Goal: Task Accomplishment & Management: Complete application form

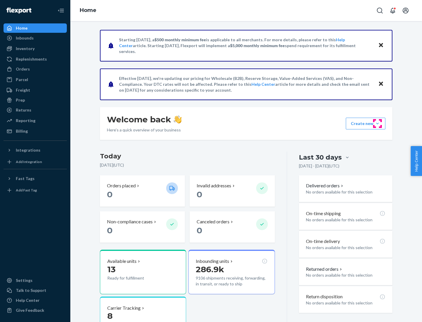
click at [377, 124] on button "Create new Create new inbound Create new order Create new product" at bounding box center [366, 124] width 40 height 12
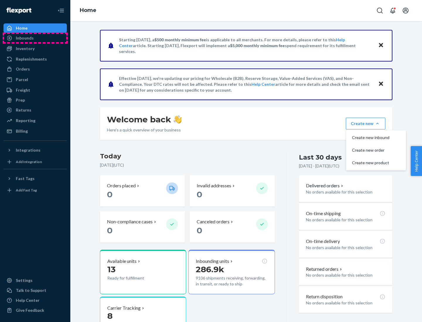
click at [35, 38] on div "Inbounds" at bounding box center [35, 38] width 62 height 8
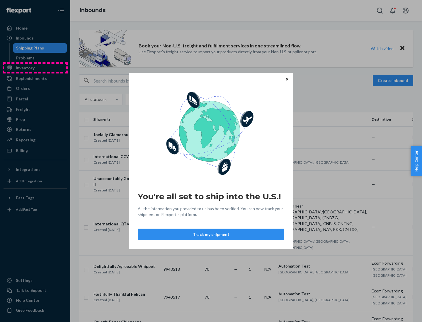
click at [35, 68] on div "You're all set to ship into the U.S.! All the information you provided to us ha…" at bounding box center [211, 161] width 422 height 322
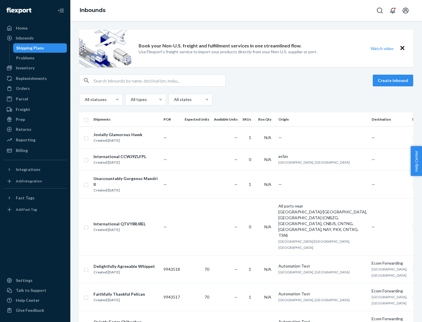
click at [246, 11] on div "Inbounds" at bounding box center [245, 10] width 351 height 21
click at [246, 100] on div "All statuses All types All states" at bounding box center [246, 100] width 334 height 12
click at [29, 48] on div "Shipping Plans" at bounding box center [30, 48] width 28 height 6
click at [394, 81] on button "Create inbound" at bounding box center [392, 81] width 40 height 12
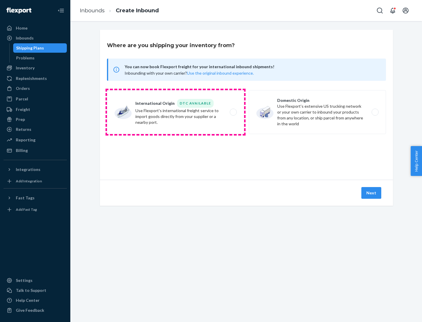
click at [175, 112] on label "International Origin DTC Available Use Flexport's international freight service…" at bounding box center [175, 112] width 137 height 44
click at [233, 112] on input "International Origin DTC Available Use Flexport's international freight service…" at bounding box center [235, 112] width 4 height 4
radio input "true"
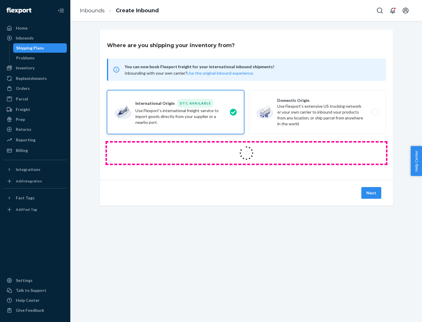
click at [246, 153] on icon at bounding box center [246, 153] width 16 height 16
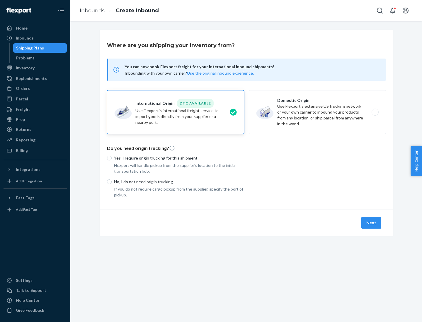
click at [179, 158] on p "Yes, I require origin trucking for this shipment" at bounding box center [179, 158] width 130 height 6
click at [112, 158] on input "Yes, I require origin trucking for this shipment" at bounding box center [109, 158] width 5 height 5
radio input "true"
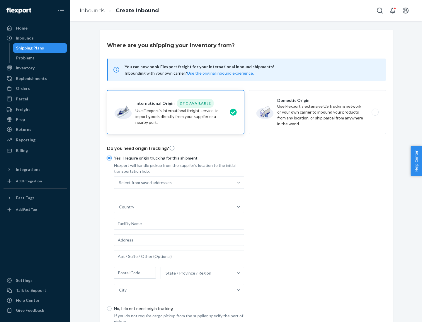
scroll to position [11, 0]
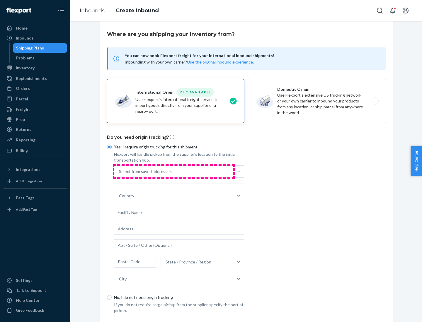
click at [174, 171] on div "Select from saved addresses" at bounding box center [173, 172] width 119 height 12
click at [119, 171] on input "Select from saved addresses" at bounding box center [119, 172] width 1 height 6
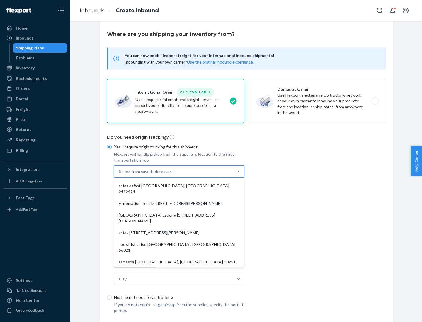
scroll to position [25, 0]
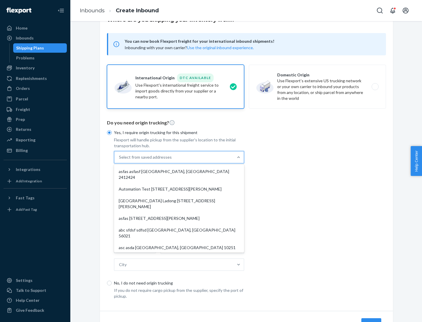
click at [179, 171] on div "asfas asfasf [GEOGRAPHIC_DATA], [GEOGRAPHIC_DATA] 2412424" at bounding box center [179, 175] width 128 height 18
click at [119, 160] on input "option asfas asfasf [GEOGRAPHIC_DATA], [GEOGRAPHIC_DATA] 2412424 focused, 1 of …" at bounding box center [119, 157] width 1 height 6
type input "asfas"
type input "asfasf"
type input "2412424"
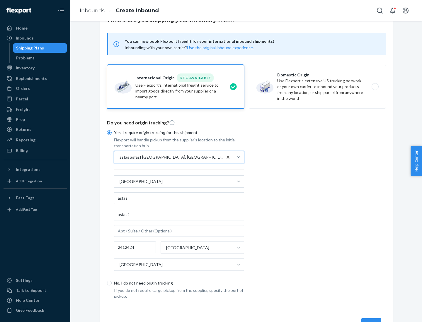
scroll to position [54, 0]
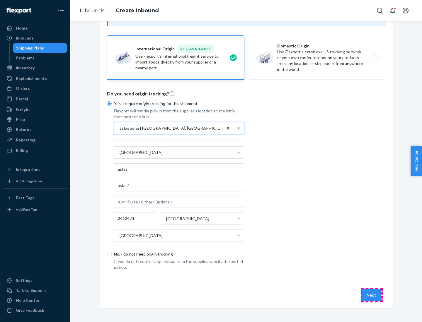
click at [371, 295] on button "Next" at bounding box center [371, 295] width 20 height 12
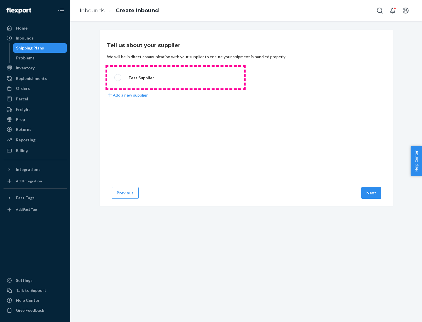
click at [175, 78] on label "Test Supplier" at bounding box center [175, 78] width 137 height 22
click at [118, 78] on input "Test Supplier" at bounding box center [116, 78] width 4 height 4
radio input "true"
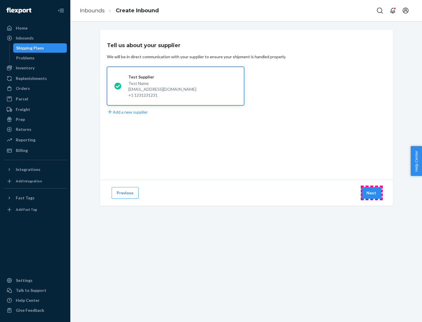
click at [371, 193] on button "Next" at bounding box center [371, 193] width 20 height 12
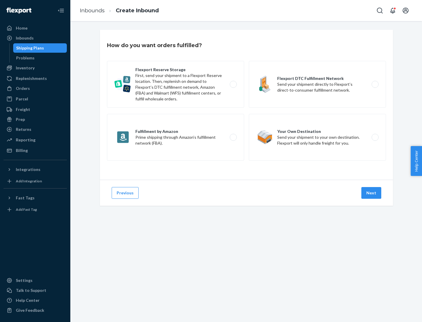
click at [175, 137] on label "Fulfillment by Amazon Prime shipping through Amazon’s fulfillment network (FBA)." at bounding box center [175, 137] width 137 height 47
click at [233, 137] on input "Fulfillment by Amazon Prime shipping through Amazon’s fulfillment network (FBA)." at bounding box center [235, 138] width 4 height 4
radio input "true"
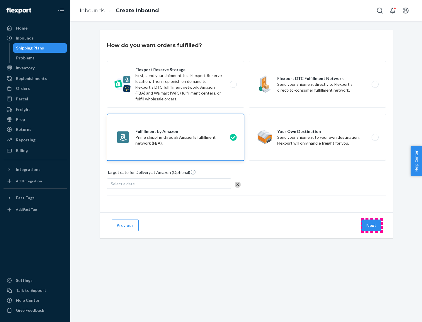
click at [371, 225] on button "Next" at bounding box center [371, 226] width 20 height 12
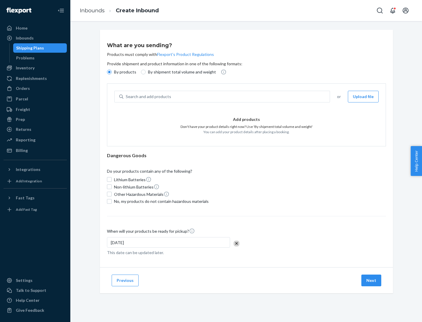
click at [180, 72] on p "By shipment total volume and weight" at bounding box center [182, 72] width 68 height 6
click at [146, 72] on input "By shipment total volume and weight" at bounding box center [143, 72] width 5 height 5
radio input "true"
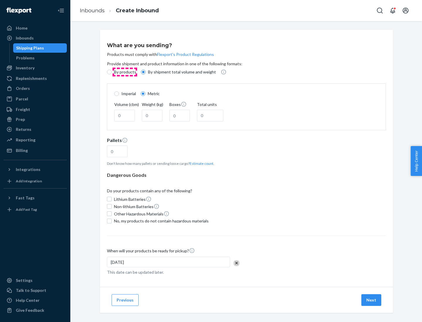
click at [124, 72] on p "By products" at bounding box center [125, 72] width 22 height 6
click at [112, 72] on input "By products" at bounding box center [109, 72] width 5 height 5
radio input "true"
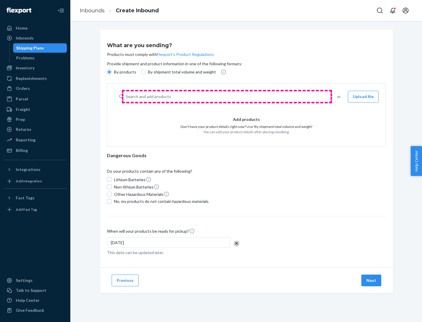
click at [227, 97] on div "Search and add products" at bounding box center [226, 96] width 206 height 11
click at [126, 97] on input "Search and add products" at bounding box center [126, 97] width 1 height 6
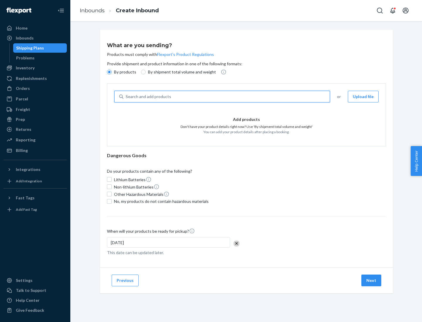
type input "test"
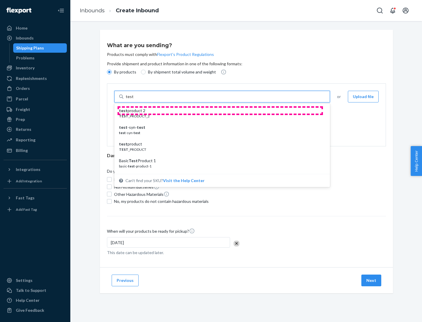
click at [220, 111] on div "test product 2" at bounding box center [219, 111] width 201 height 6
click at [133, 100] on input "test" at bounding box center [130, 97] width 8 height 6
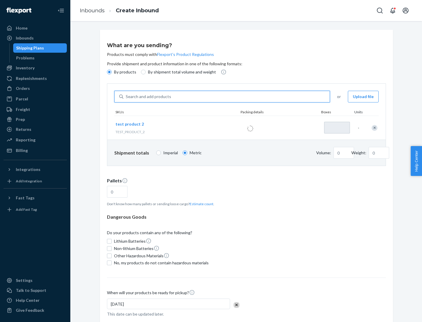
type input "1"
type input "0.02"
type input "22.23"
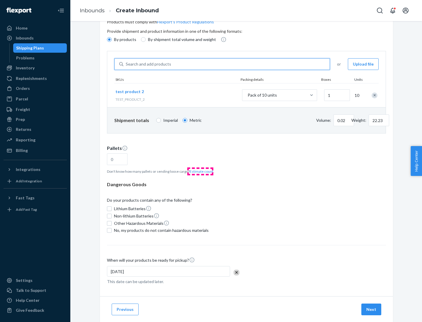
click at [200, 171] on button "Estimate count" at bounding box center [201, 171] width 24 height 5
type input "1"
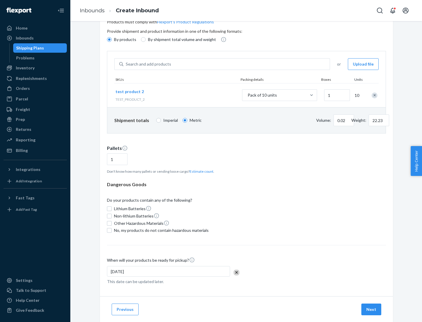
scroll to position [47, 0]
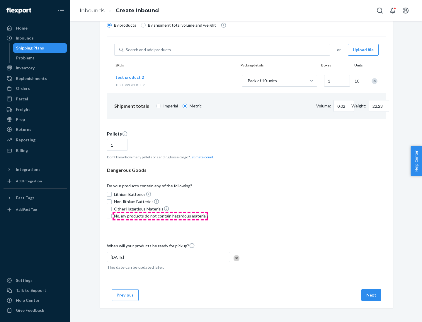
click at [160, 216] on span "No, my products do not contain hazardous materials" at bounding box center [161, 216] width 95 height 6
click at [112, 216] on input "No, my products do not contain hazardous materials" at bounding box center [109, 216] width 5 height 5
checkbox input "true"
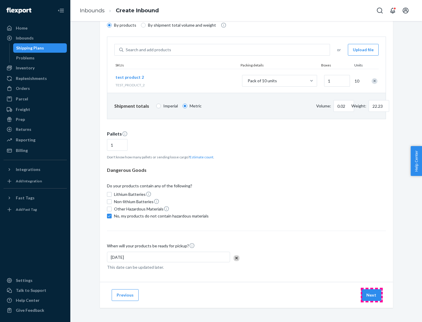
click at [371, 295] on button "Next" at bounding box center [371, 295] width 20 height 12
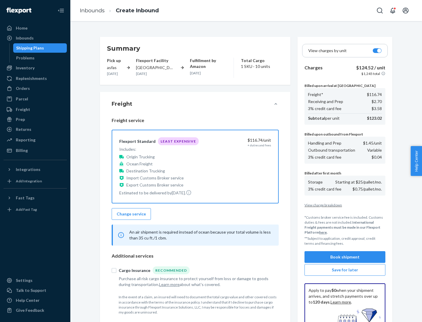
scroll to position [86, 0]
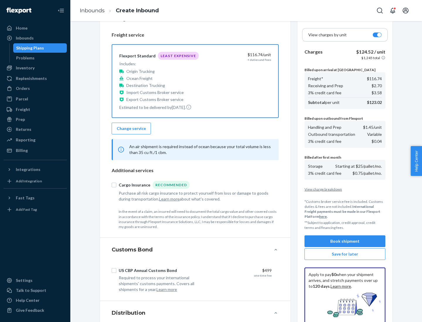
click at [345, 241] on button "Book shipment" at bounding box center [344, 241] width 81 height 12
